Goal: Task Accomplishment & Management: Manage account settings

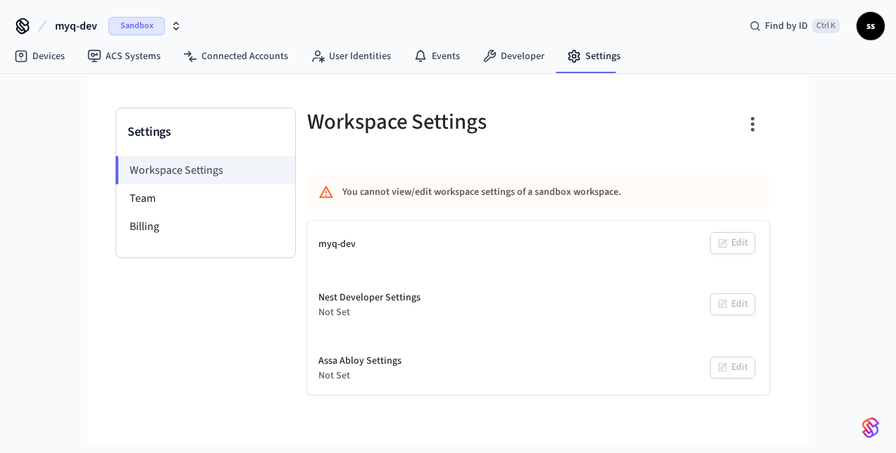
click at [89, 25] on span "myq-dev" at bounding box center [76, 26] width 42 height 17
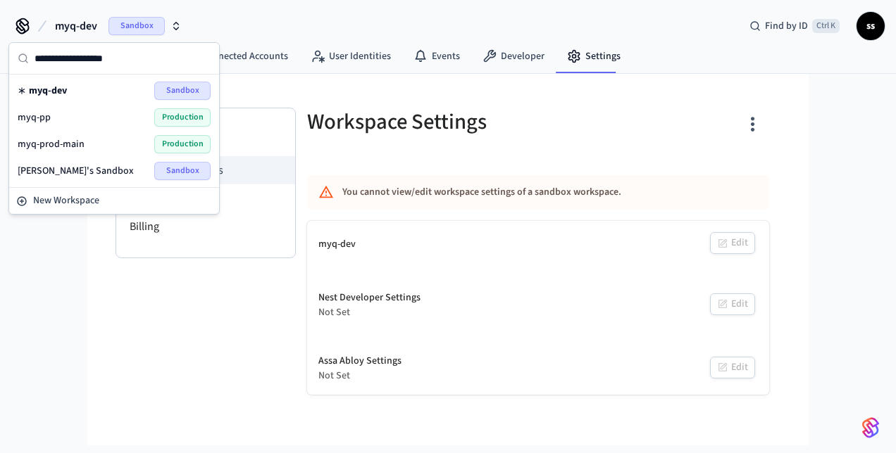
click at [65, 114] on div "myq-pp Production" at bounding box center [114, 117] width 193 height 18
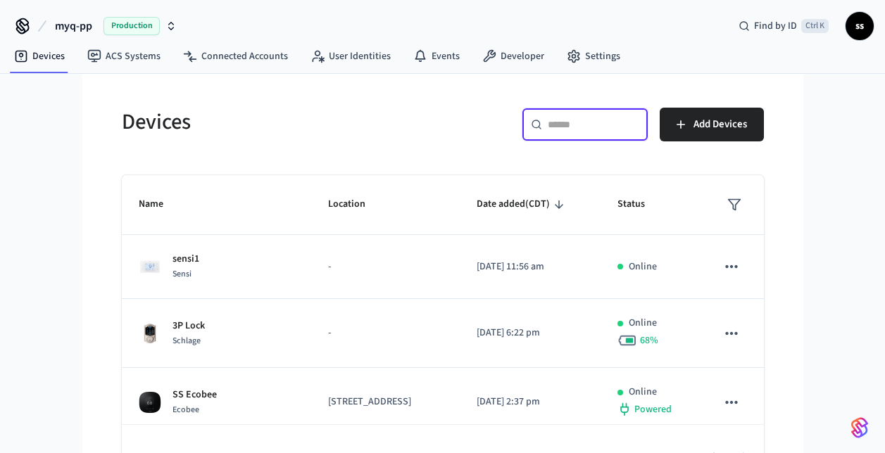
click at [577, 130] on input "text" at bounding box center [594, 125] width 92 height 14
paste input "**********"
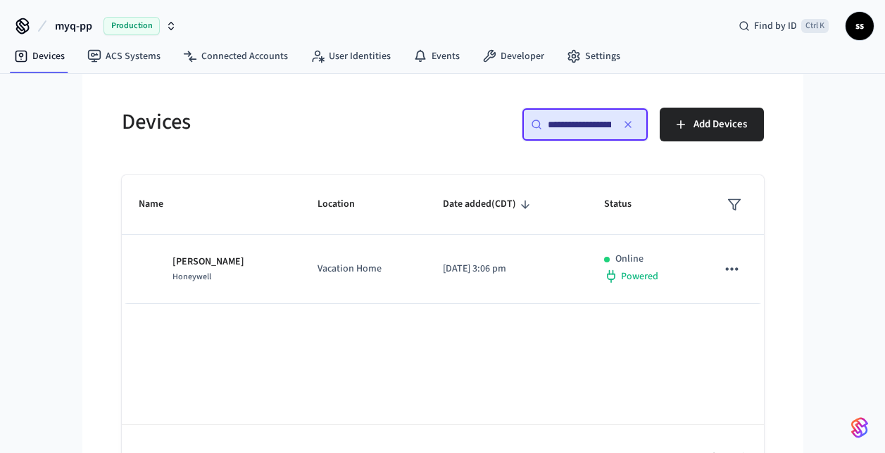
scroll to position [0, 109]
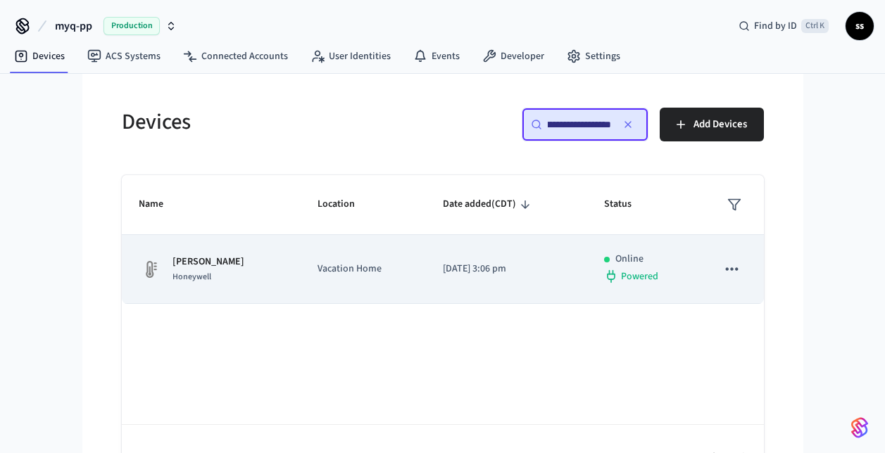
type input "**********"
click at [334, 291] on td "Vacation Home" at bounding box center [364, 269] width 126 height 69
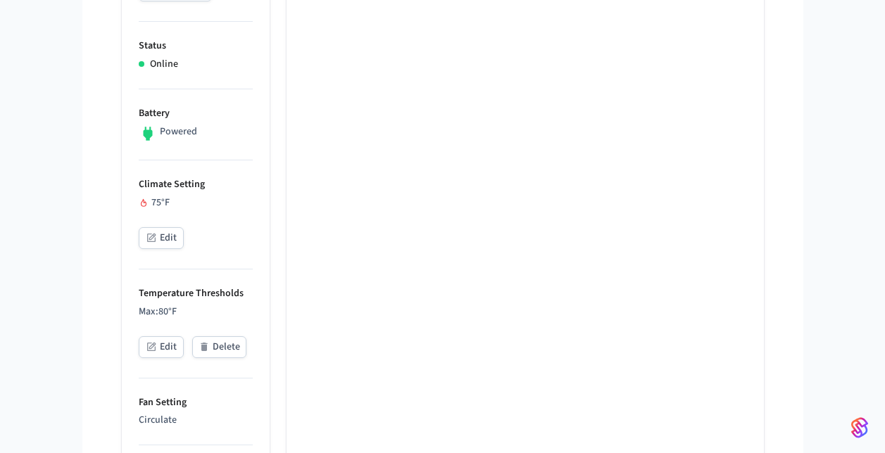
scroll to position [356, 0]
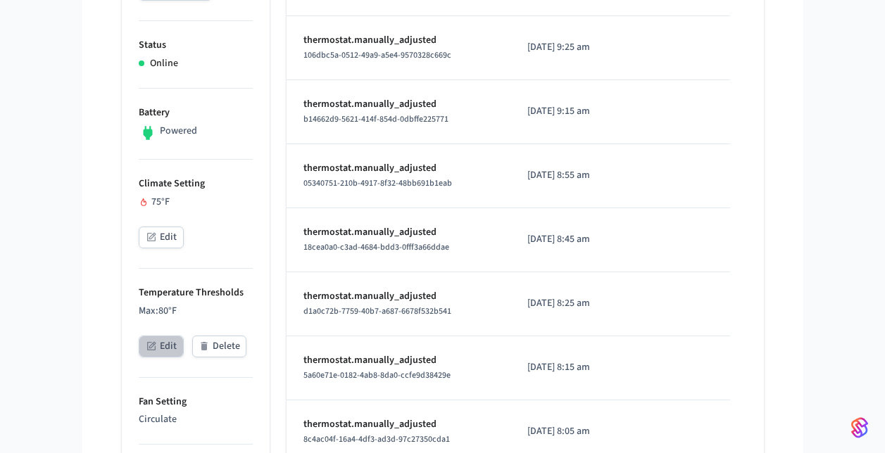
click at [163, 352] on button "Edit" at bounding box center [161, 347] width 45 height 22
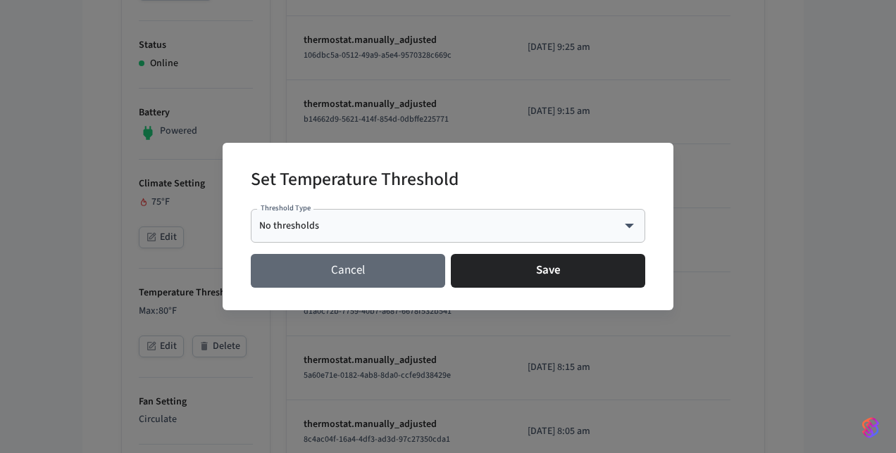
click at [321, 283] on button "Cancel" at bounding box center [348, 271] width 194 height 34
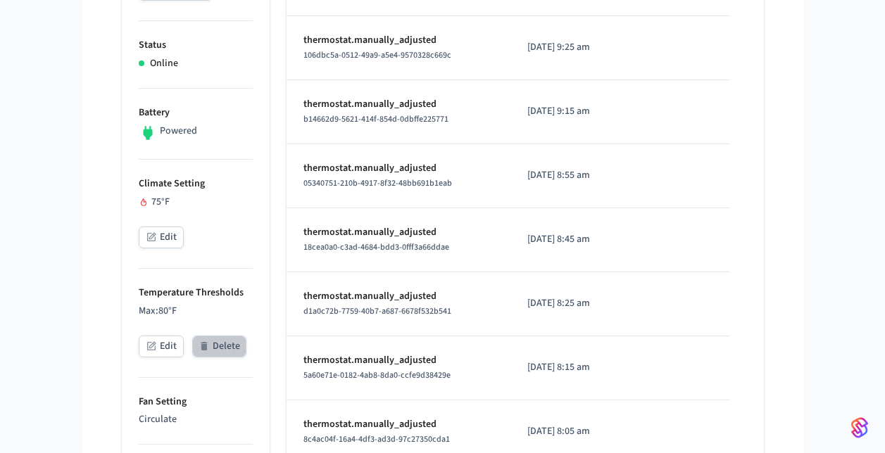
click at [215, 346] on button "Delete" at bounding box center [219, 347] width 54 height 22
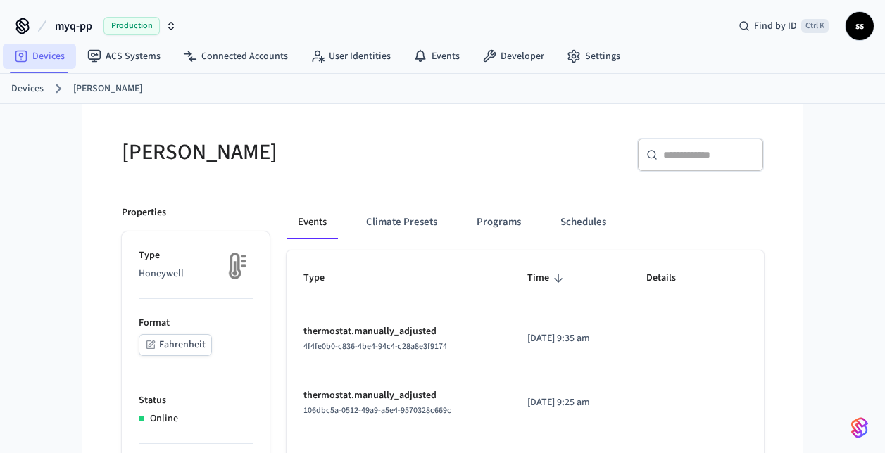
click at [48, 54] on link "Devices" at bounding box center [39, 56] width 73 height 25
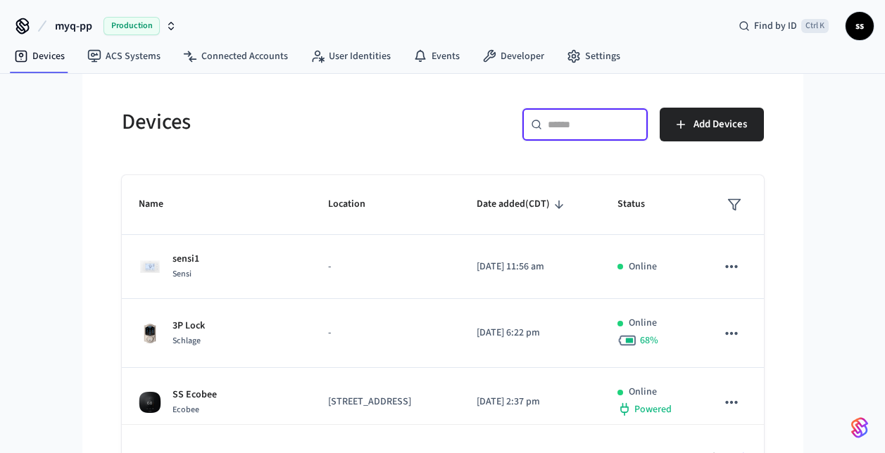
click at [626, 118] on input "text" at bounding box center [594, 125] width 92 height 14
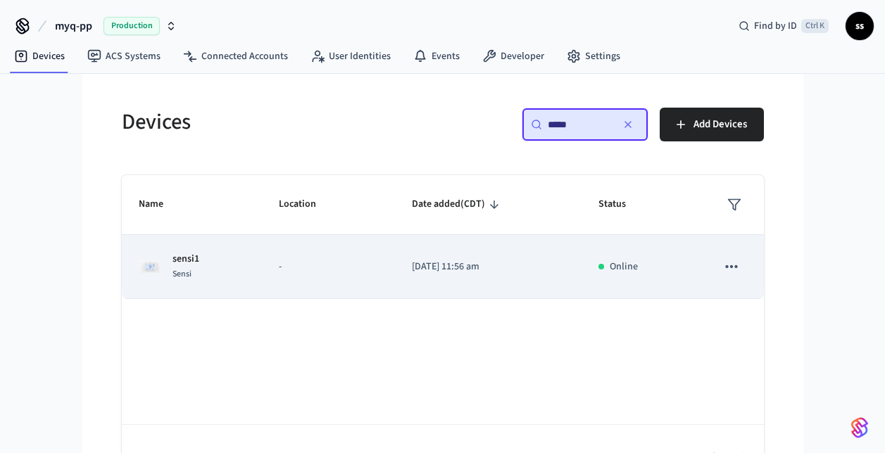
type input "*****"
click at [319, 268] on p "-" at bounding box center [328, 267] width 99 height 15
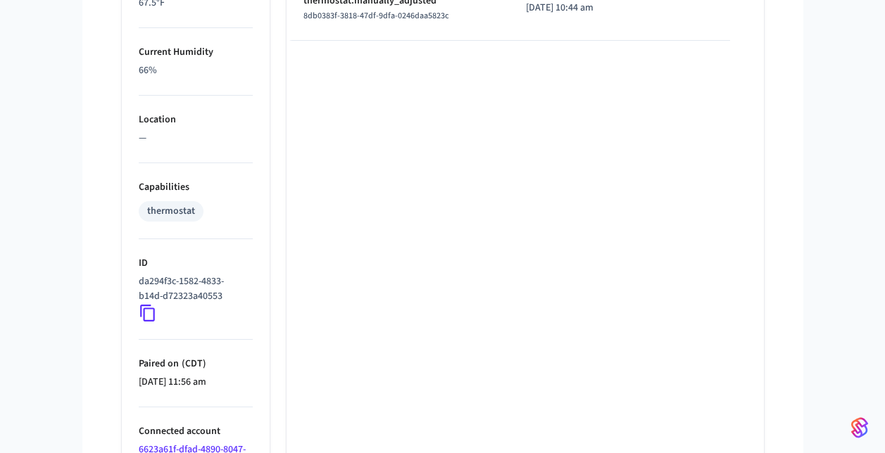
scroll to position [910, 0]
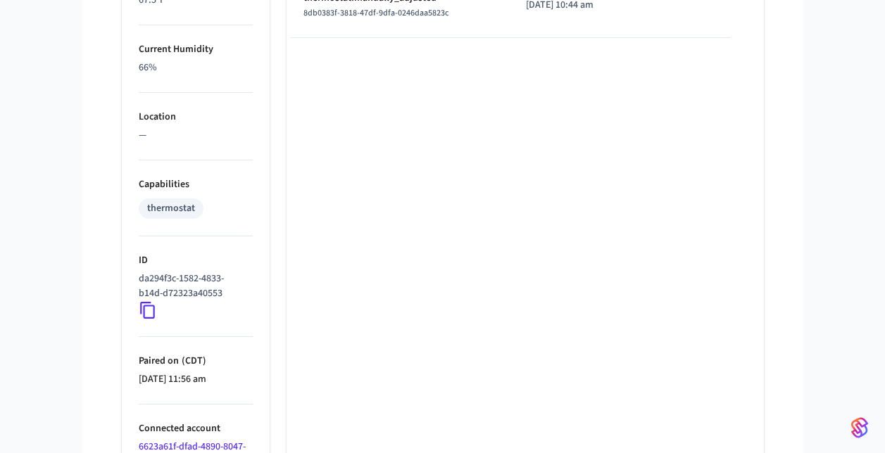
click at [150, 310] on icon at bounding box center [148, 310] width 18 height 18
